Goal: Find specific page/section: Find specific page/section

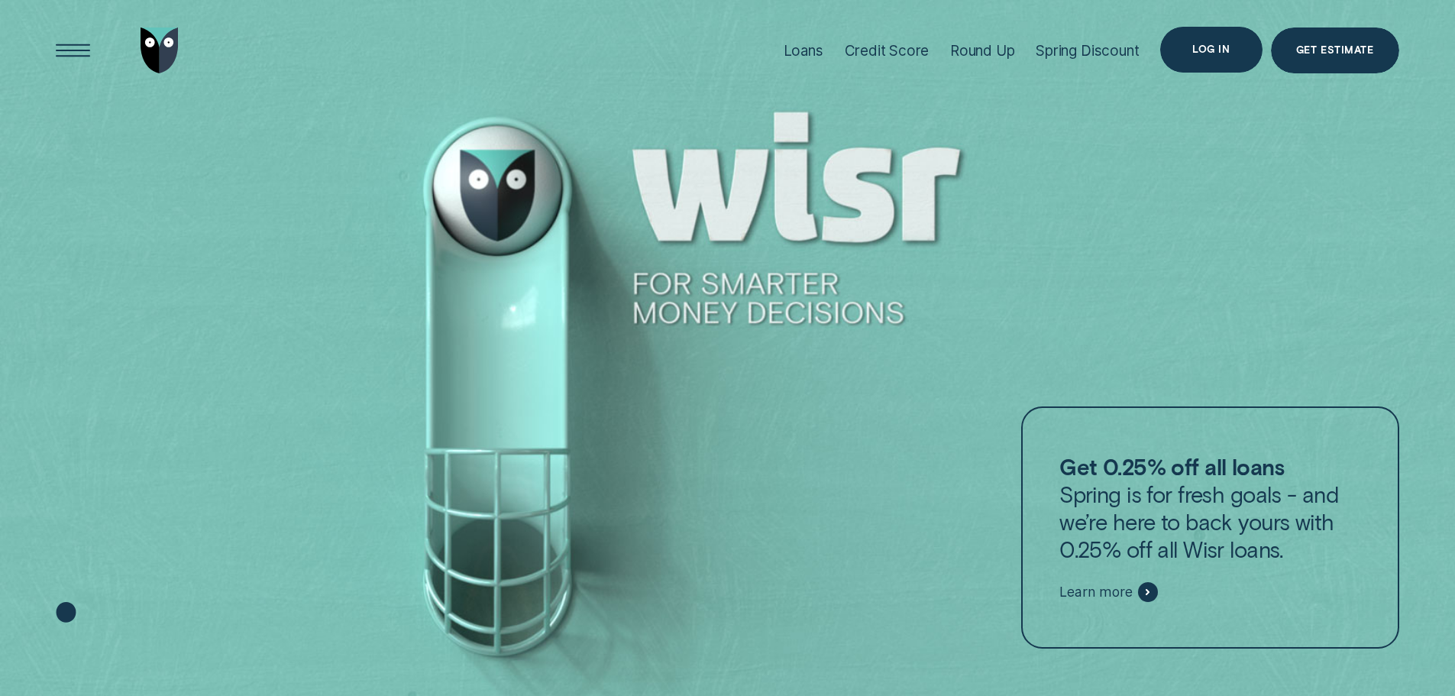
click at [1236, 40] on div "Log in" at bounding box center [1212, 50] width 102 height 46
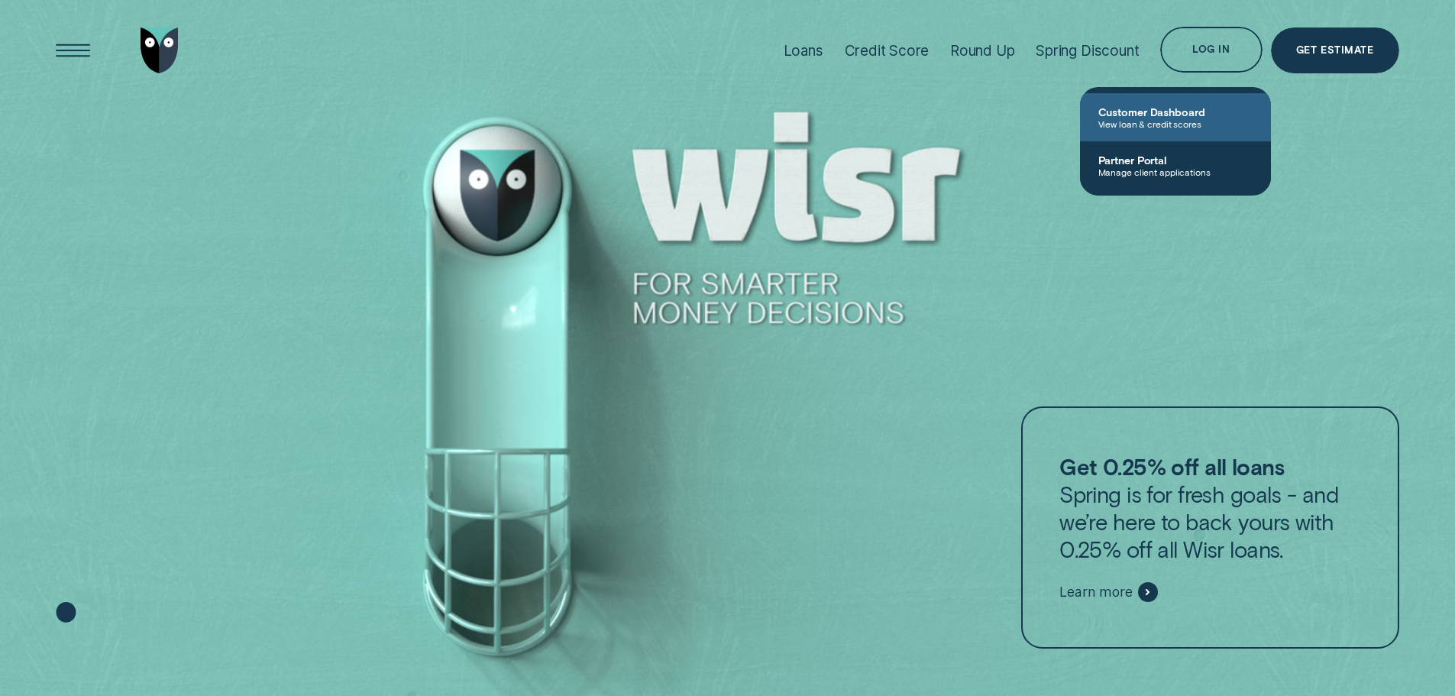
click at [1198, 118] on span "View loan & credit scores" at bounding box center [1176, 123] width 154 height 11
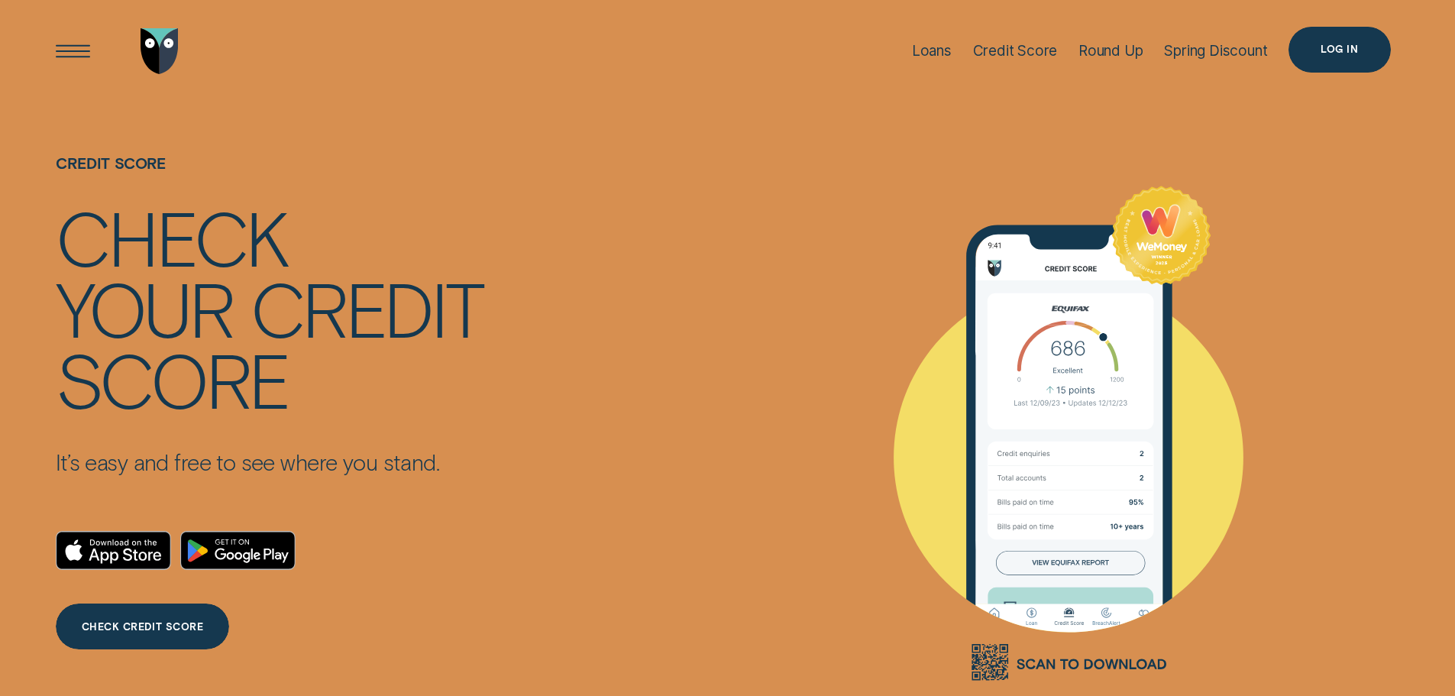
click at [1348, 60] on div "Log in" at bounding box center [1340, 50] width 102 height 46
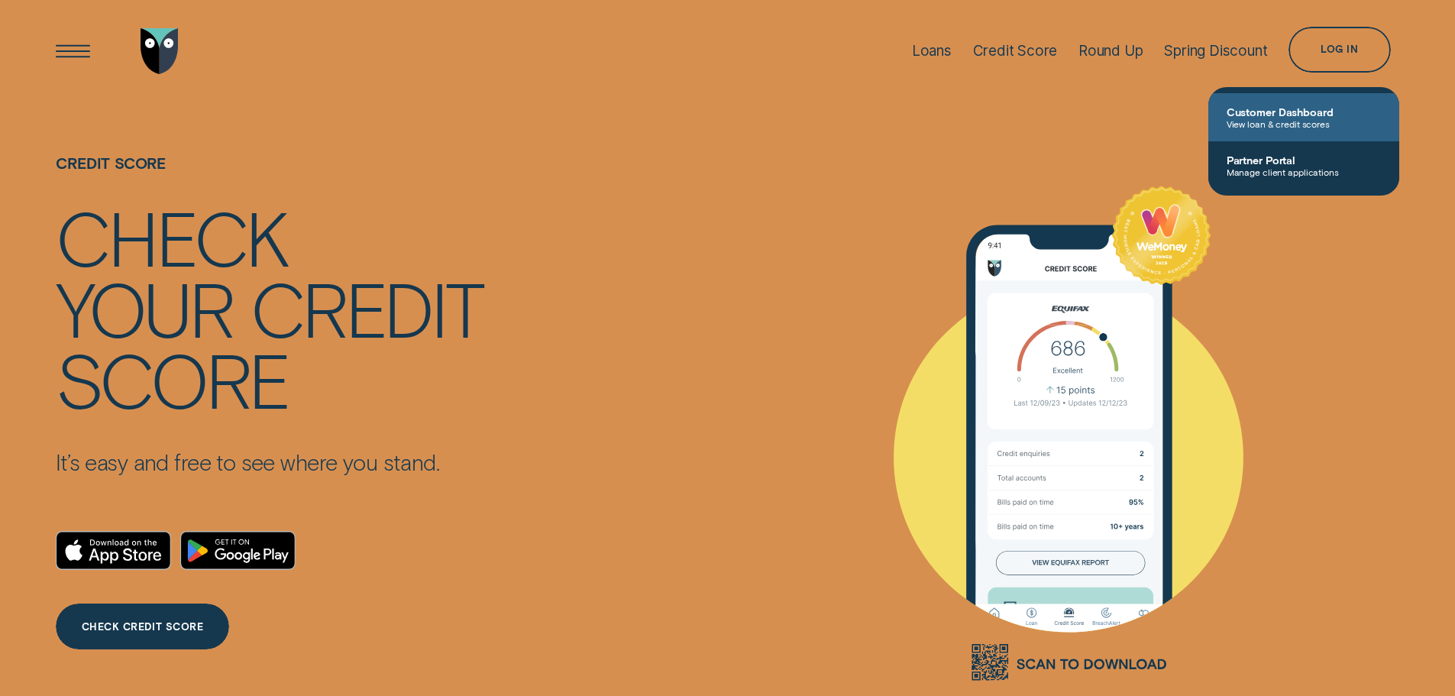
click at [1318, 105] on span "Customer Dashboard" at bounding box center [1304, 111] width 154 height 13
